Goal: Task Accomplishment & Management: Manage account settings

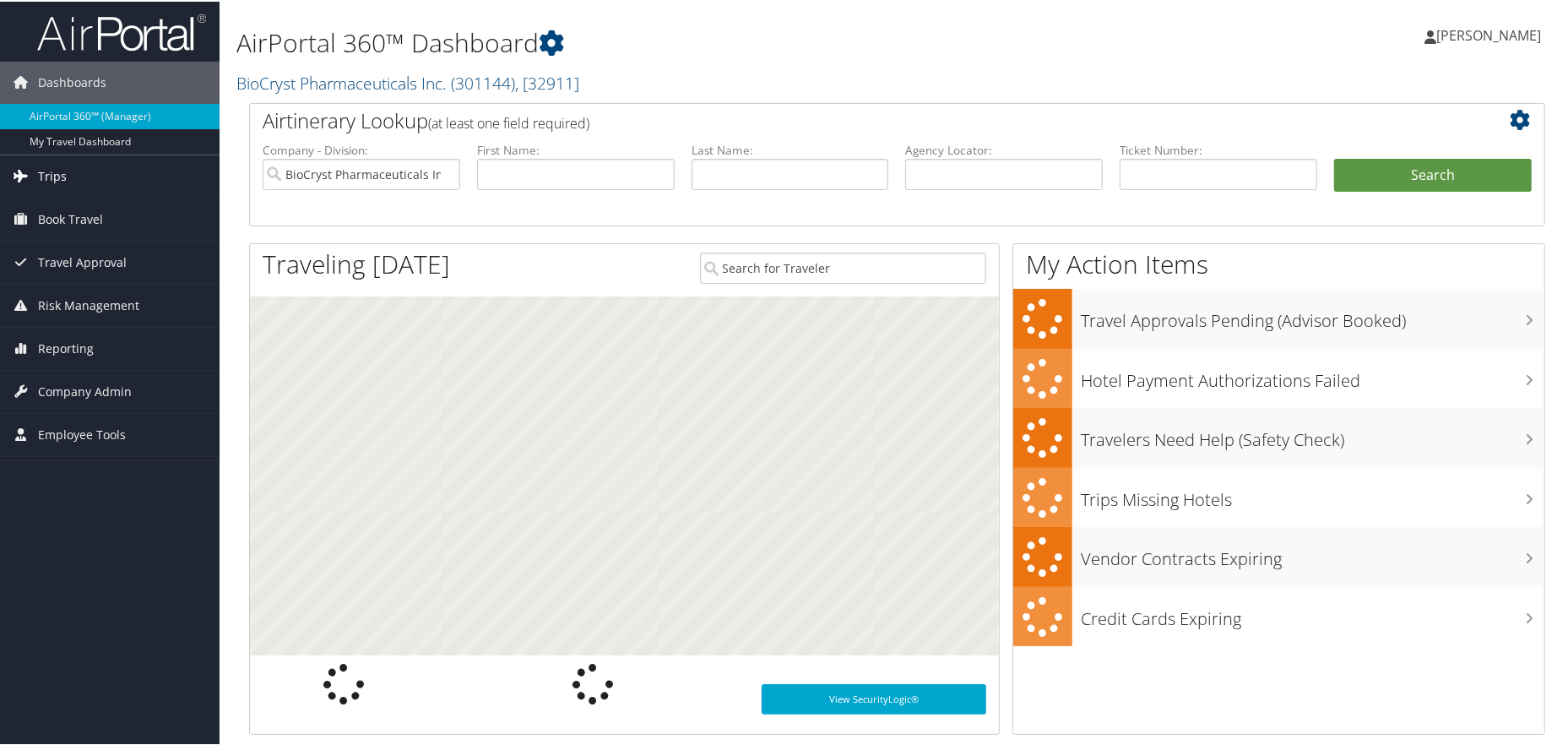
click at [49, 182] on span "Trips" at bounding box center [51, 175] width 28 height 42
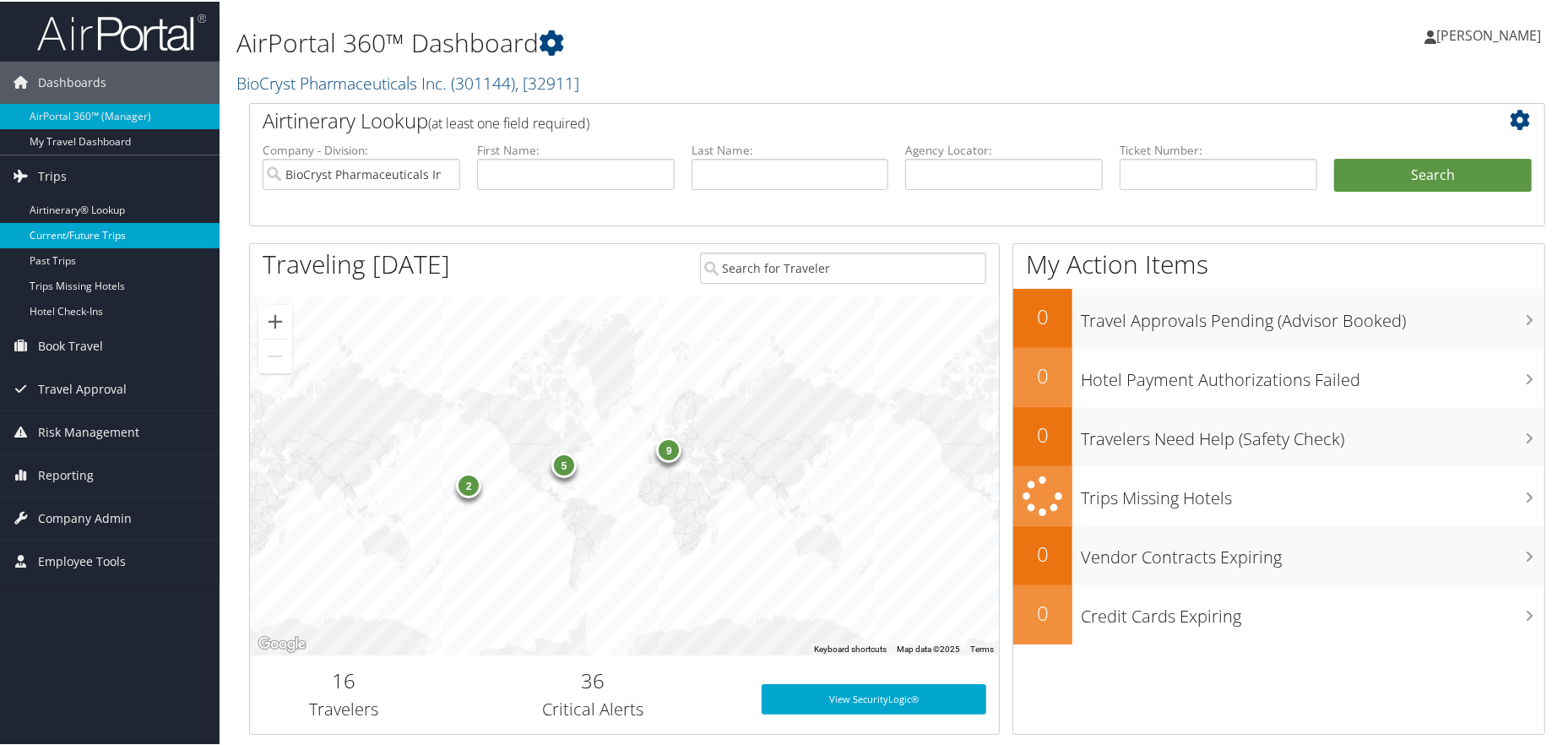
click at [72, 226] on link "Current/Future Trips" at bounding box center [109, 234] width 219 height 26
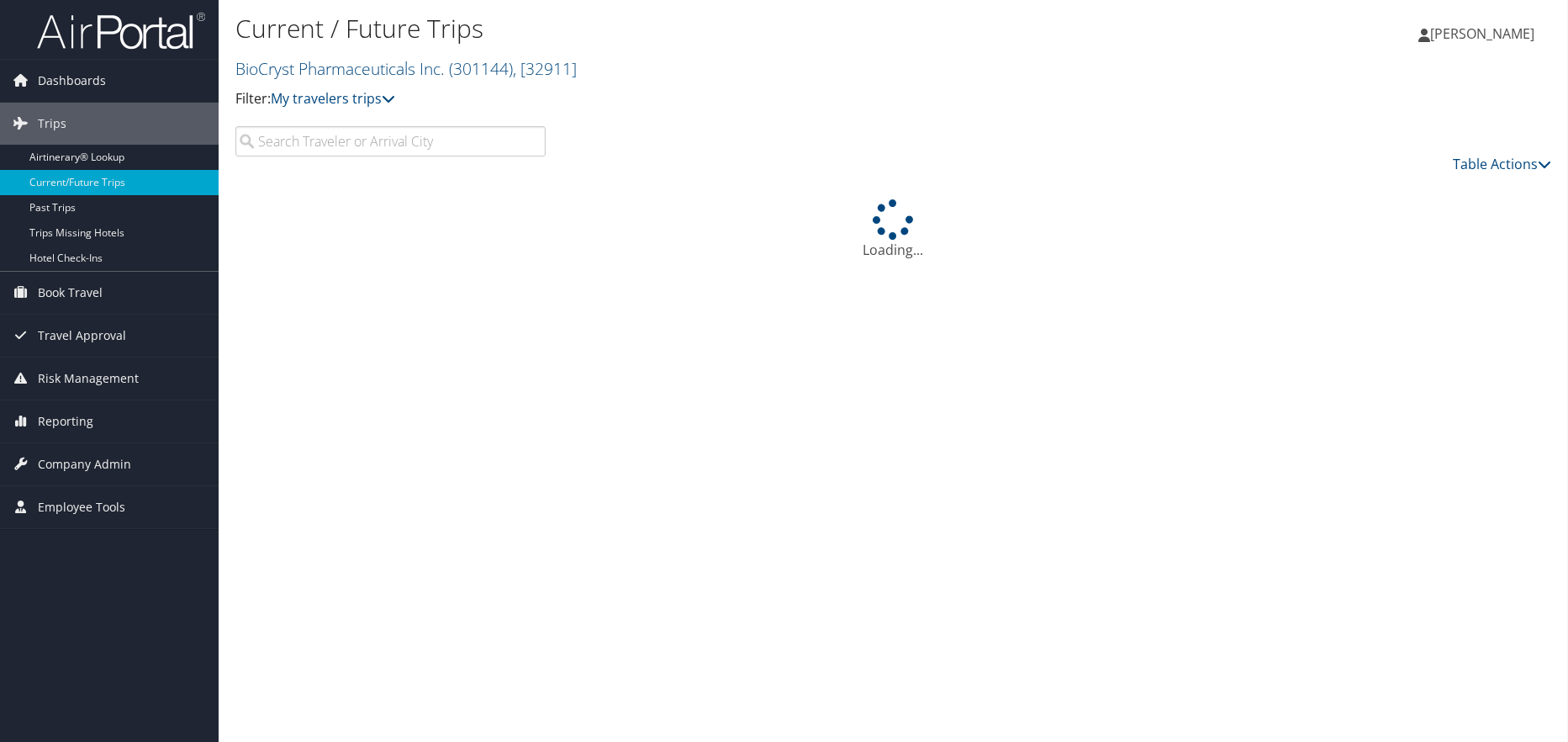
click at [304, 146] on input "search" at bounding box center [391, 141] width 310 height 30
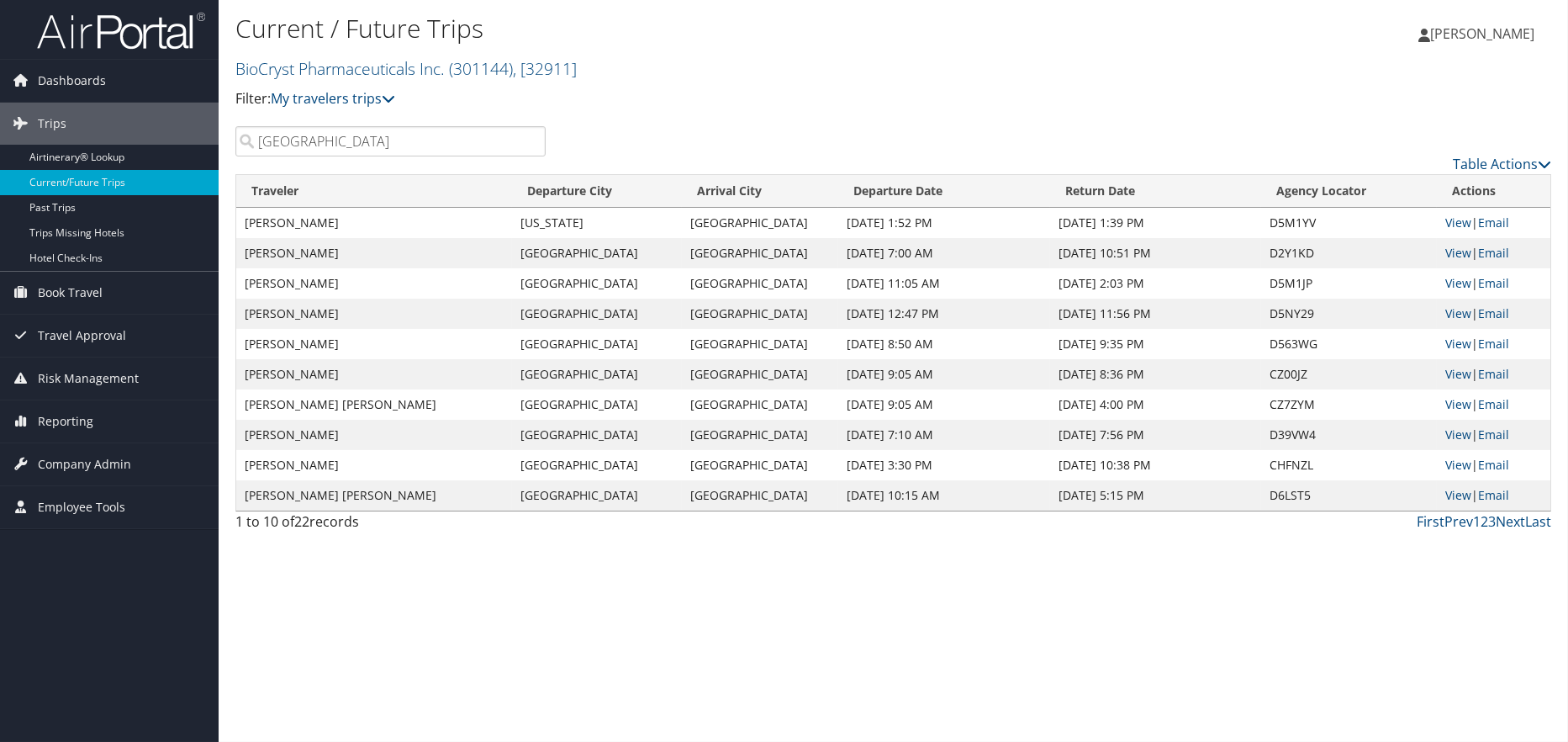
type input "birmingham"
click at [729, 130] on div "Table Actions" at bounding box center [1060, 150] width 1005 height 48
click at [1456, 291] on link "View" at bounding box center [1458, 282] width 26 height 16
click at [461, 111] on div "Current / Future Trips BioCryst Pharmaceuticals Inc. ( 301144 ) , [ 32911 ] Fil…" at bounding box center [674, 67] width 877 height 118
drag, startPoint x: 631, startPoint y: 72, endPoint x: 326, endPoint y: 23, distance: 308.9
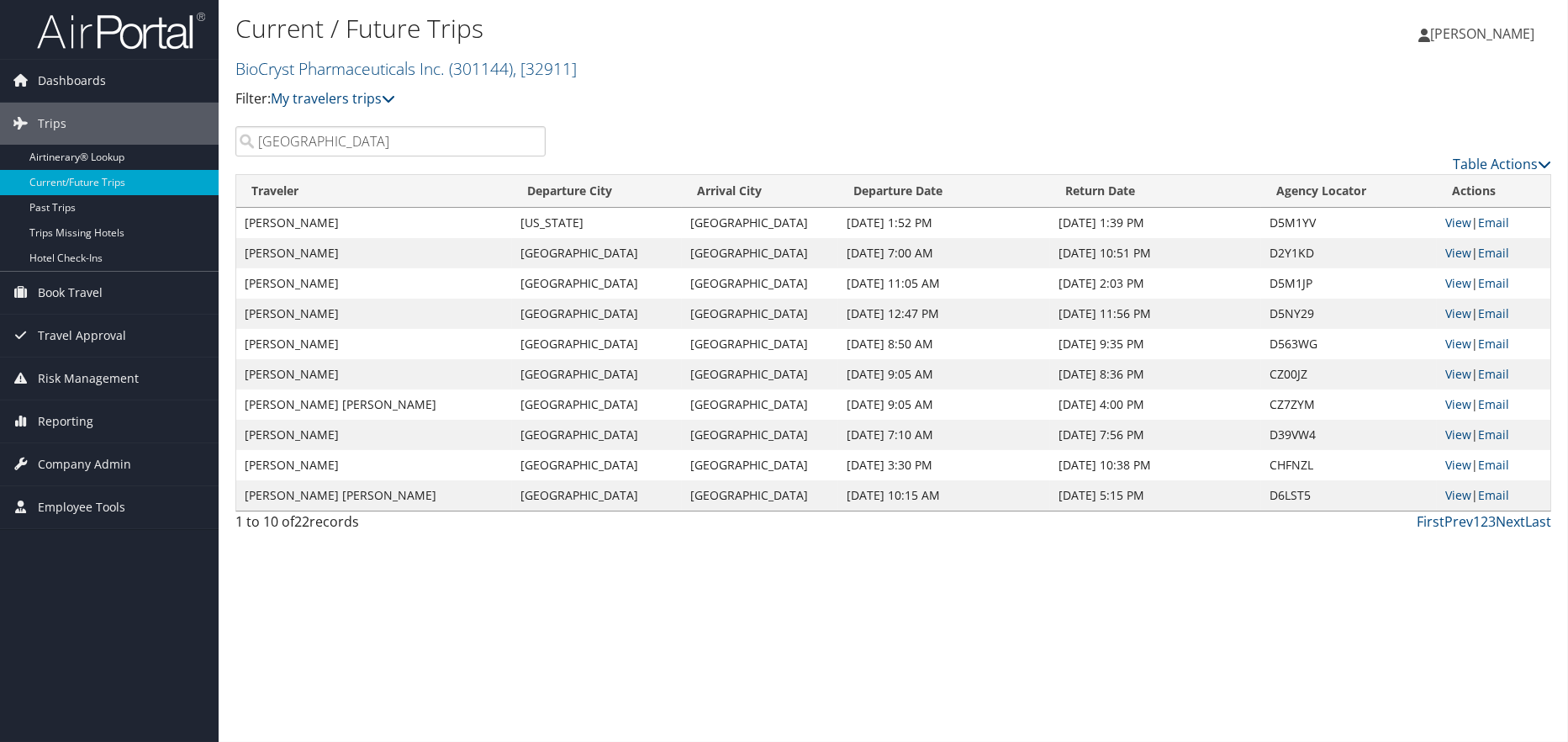
click at [326, 23] on div "Current / Future Trips BioCryst Pharmaceuticals Inc. ( 301144 ) , [ 32911 ] Fil…" at bounding box center [674, 60] width 877 height 99
click at [327, 33] on h1 "Current / Future Trips" at bounding box center [674, 28] width 877 height 36
